Goal: Transaction & Acquisition: Subscribe to service/newsletter

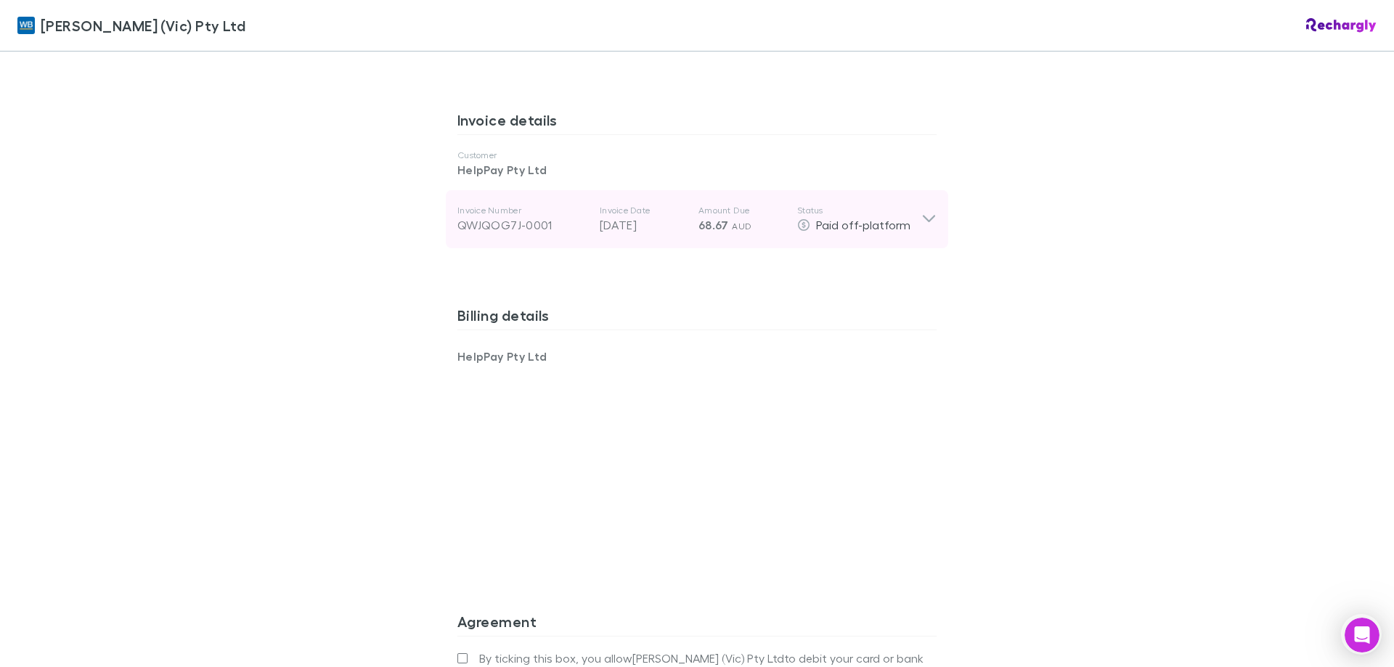
scroll to position [911, 0]
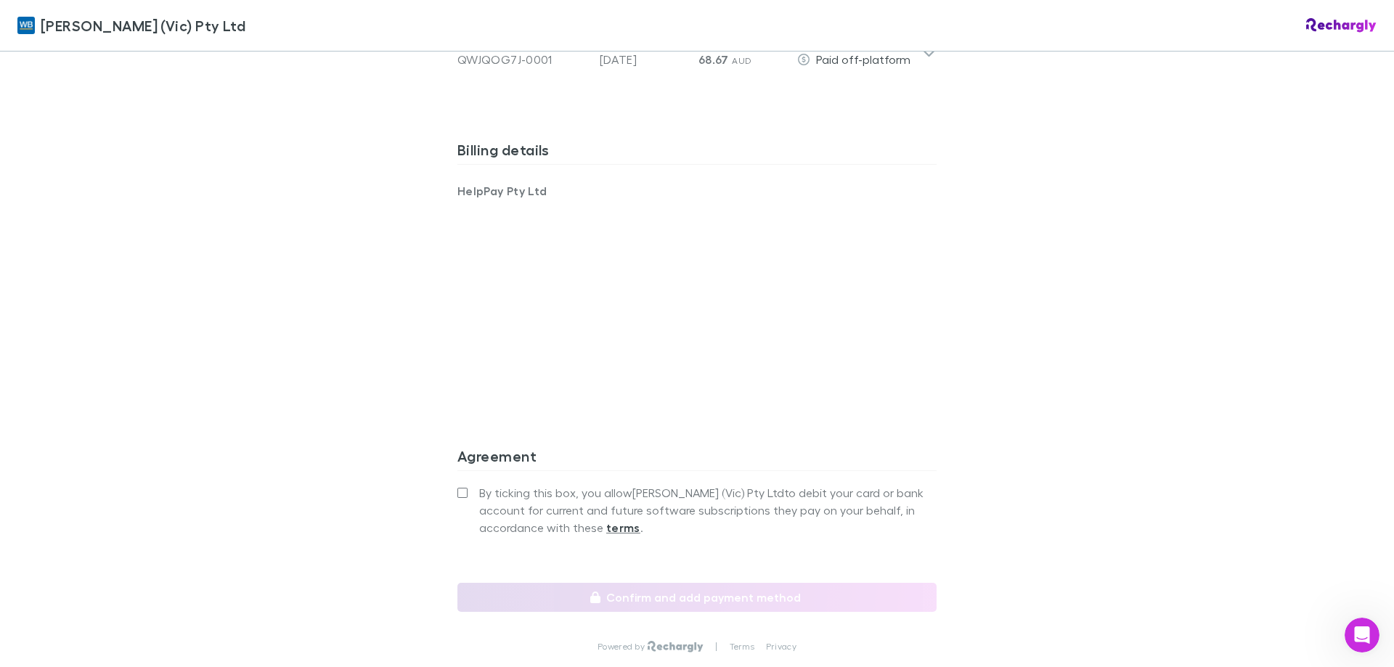
click at [487, 484] on span "By ticking this box, you allow William Buck (Vic) Pty Ltd to debit your card or…" at bounding box center [707, 510] width 457 height 52
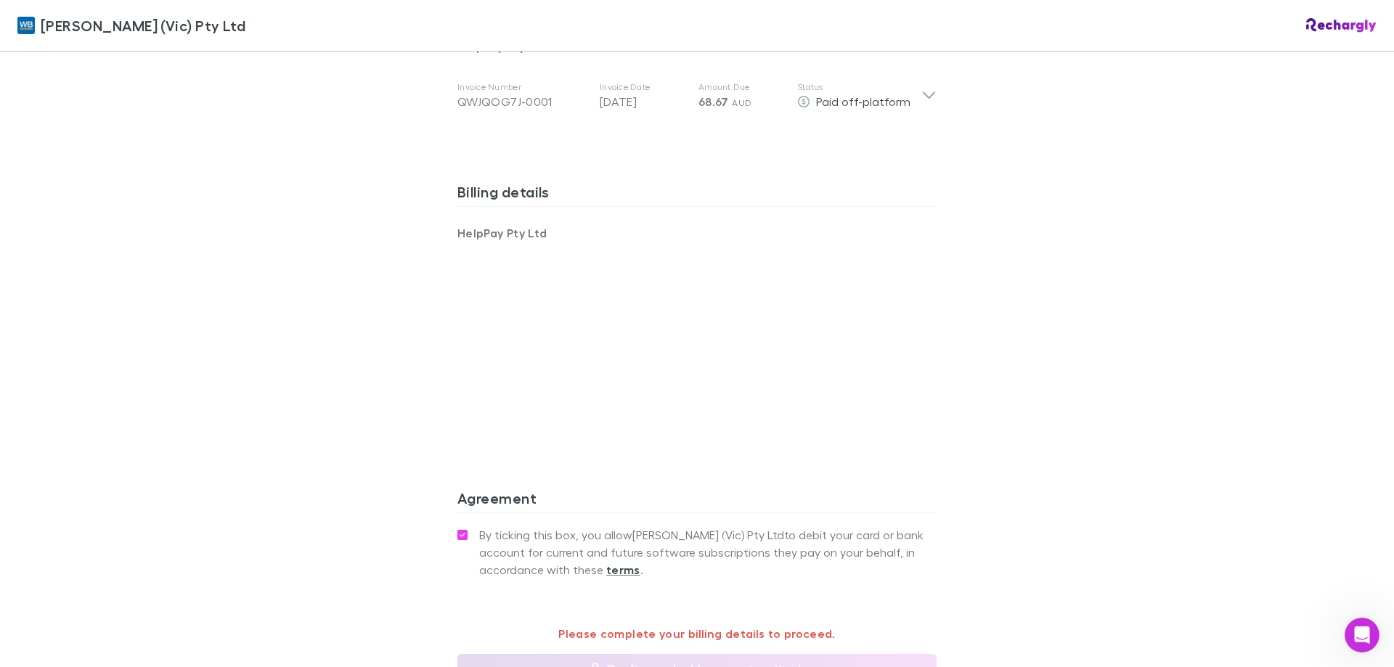
scroll to position [778, 0]
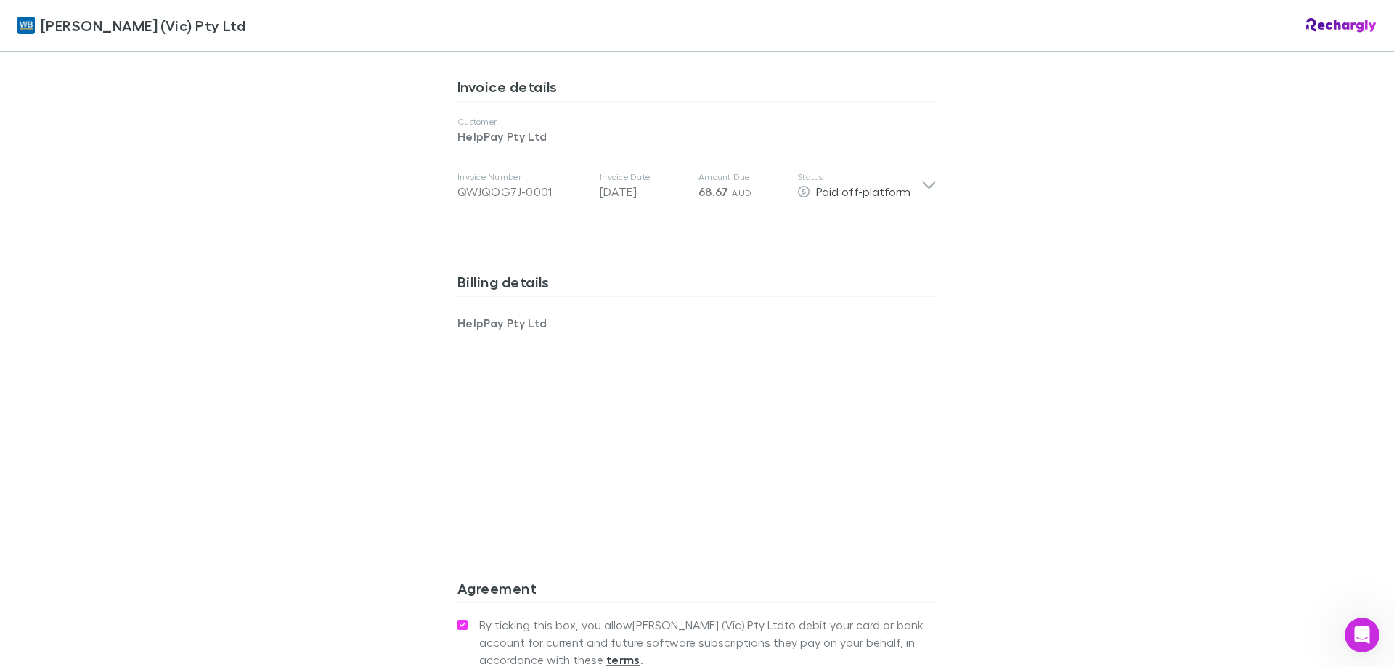
click at [289, 280] on div "William Buck (Vic) Pty Ltd William Buck (Vic) Pty Ltd Software subscriptions ag…" at bounding box center [697, 333] width 1394 height 667
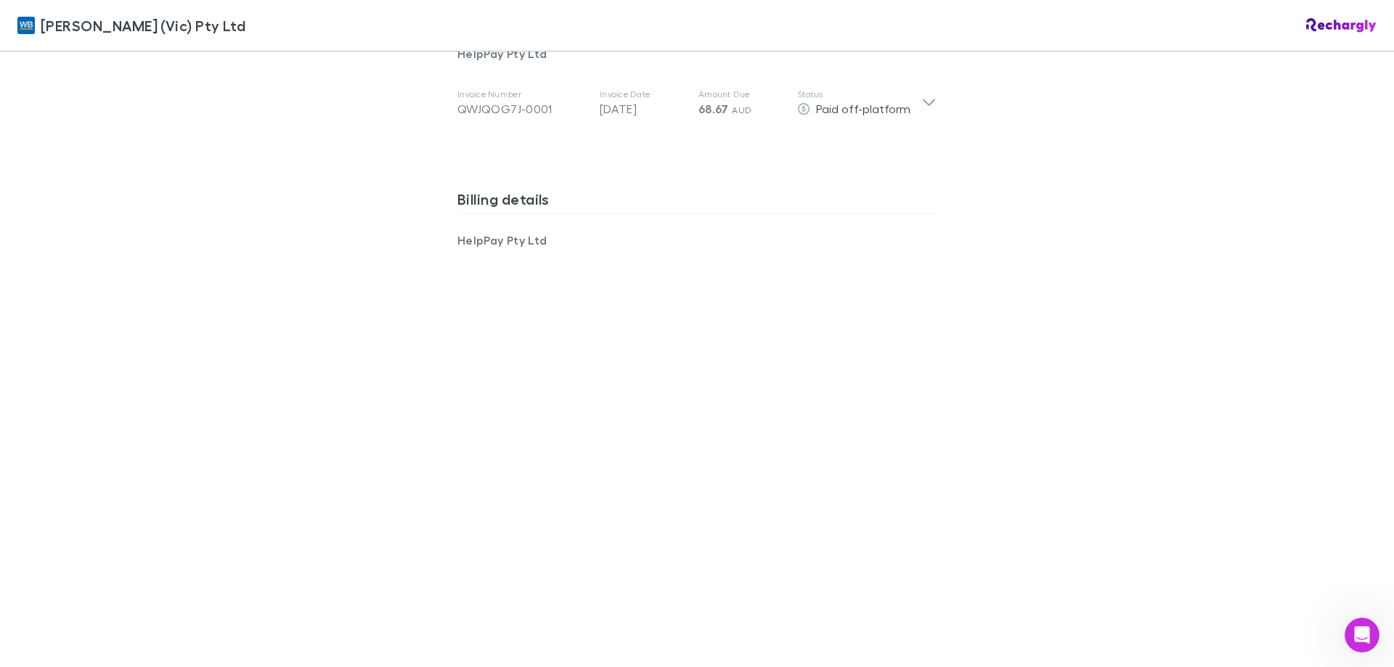
scroll to position [1027, 0]
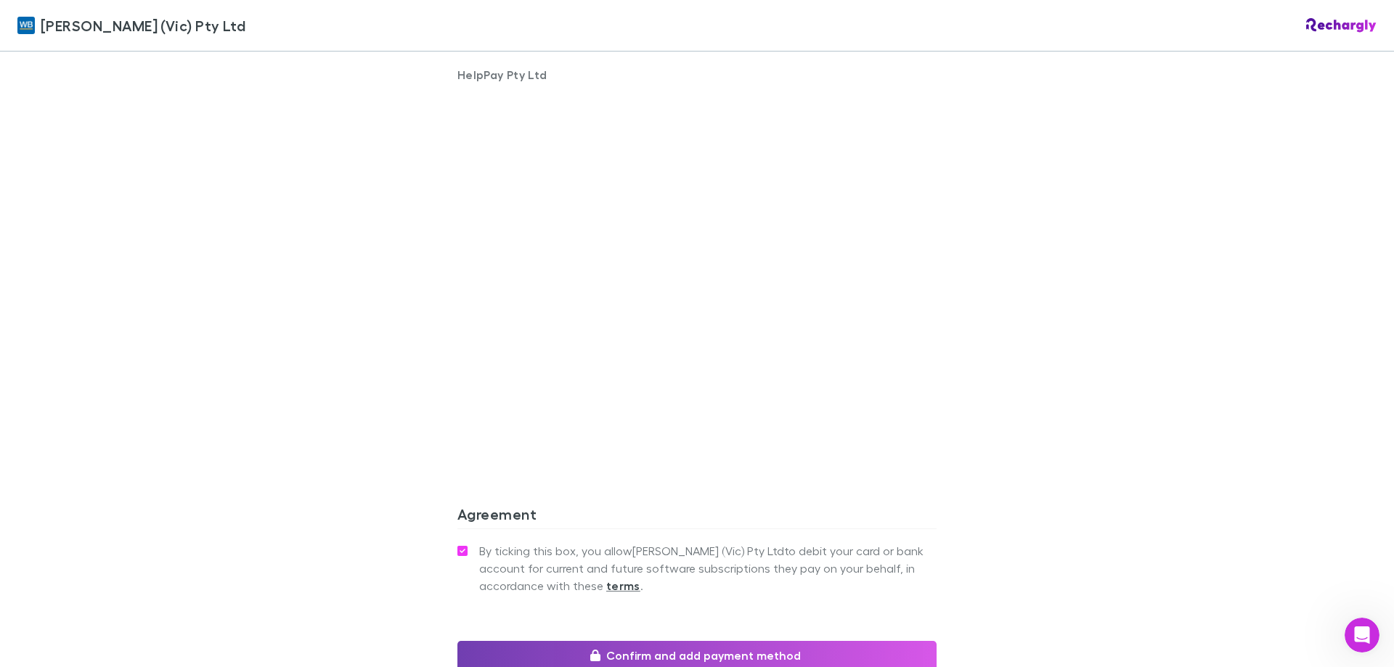
click at [715, 641] on button "Confirm and add payment method" at bounding box center [696, 655] width 479 height 29
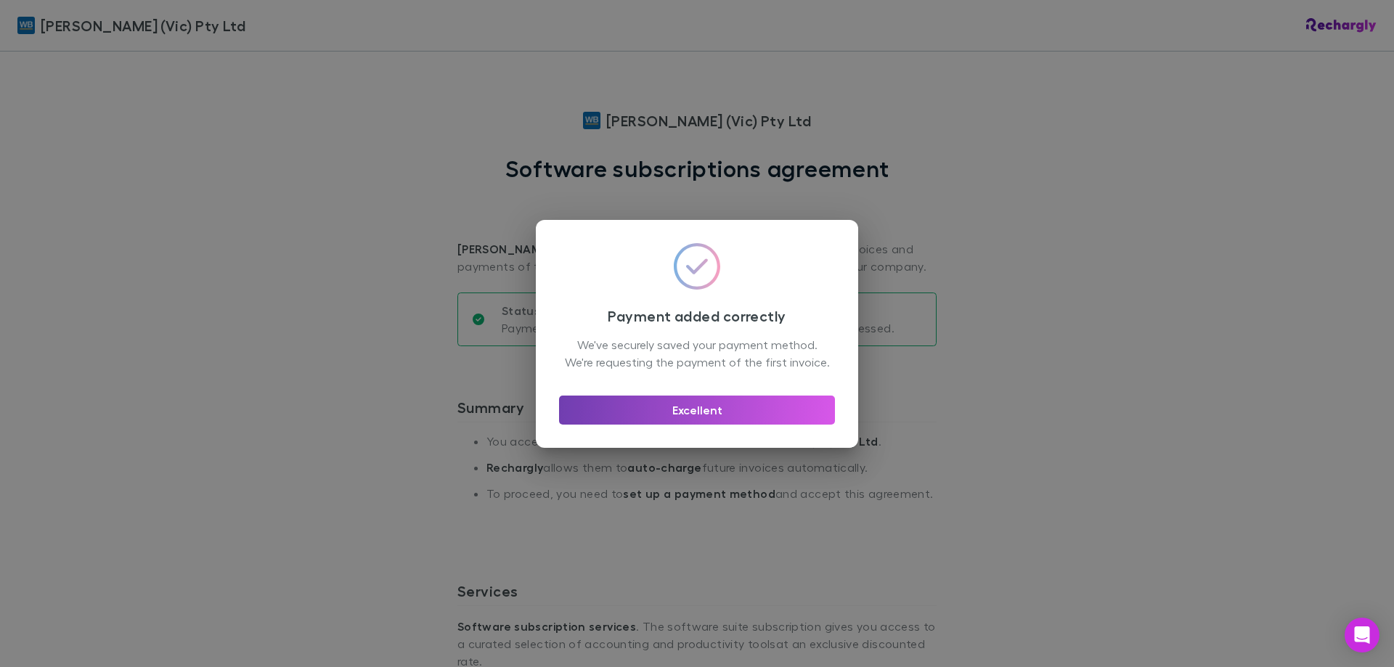
click at [701, 415] on button "Excellent" at bounding box center [697, 410] width 276 height 29
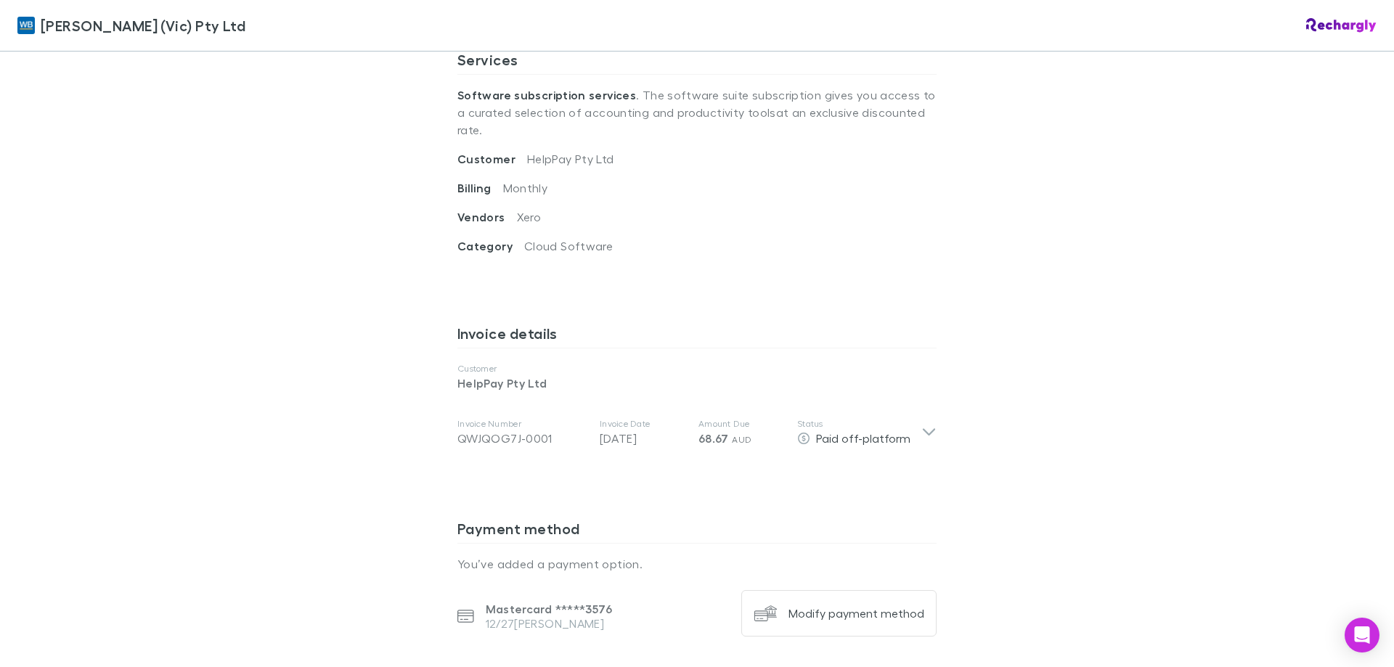
scroll to position [497, 0]
